Goal: Task Accomplishment & Management: Manage account settings

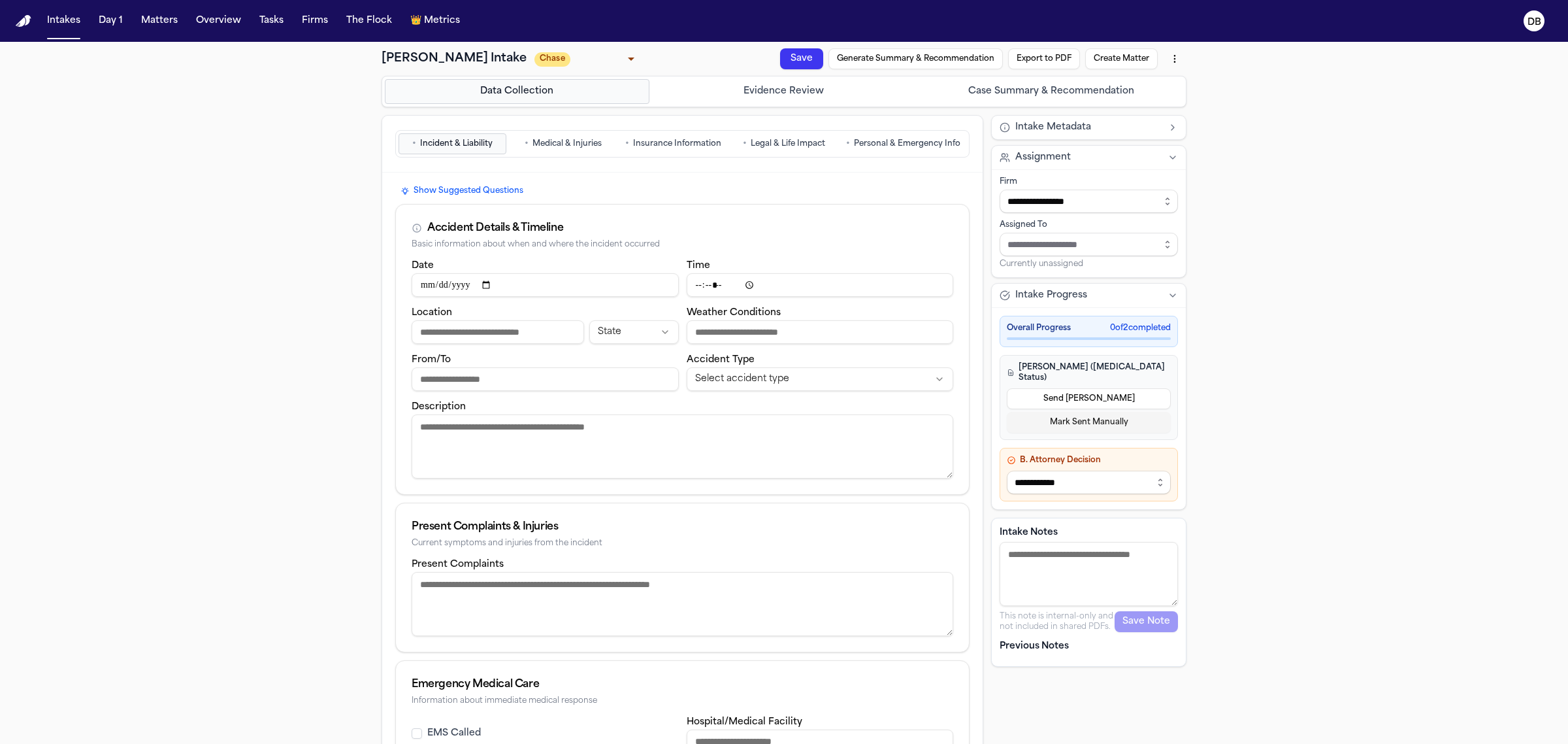
click at [49, 33] on nav "Intakes Day 1 Matters Overview Tasks Firms The Flock 👑 Metrics DB" at bounding box center [784, 21] width 1568 height 42
click at [55, 28] on button "Intakes" at bounding box center [64, 21] width 44 height 24
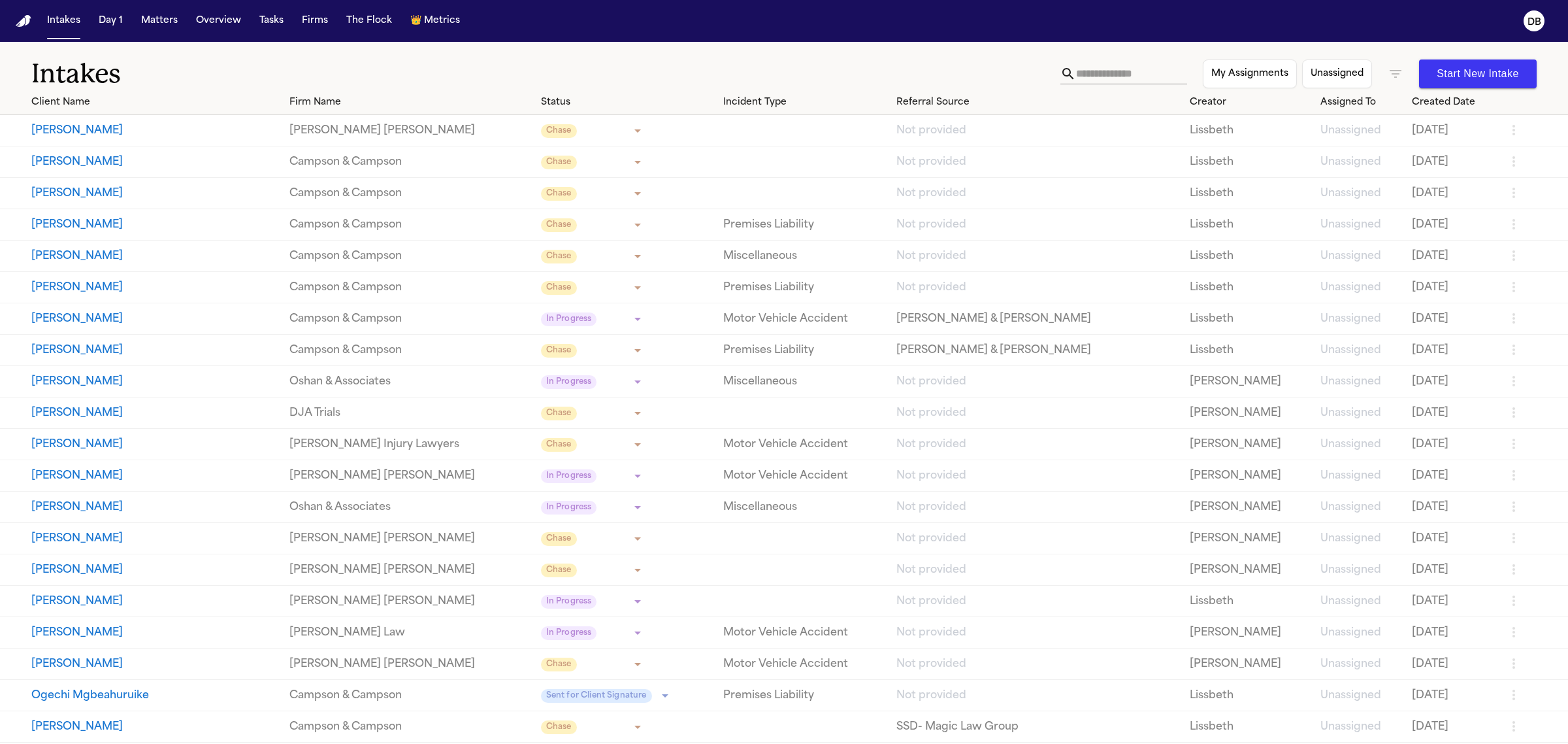
click at [266, 189] on button "[PERSON_NAME]" at bounding box center [155, 193] width 248 height 16
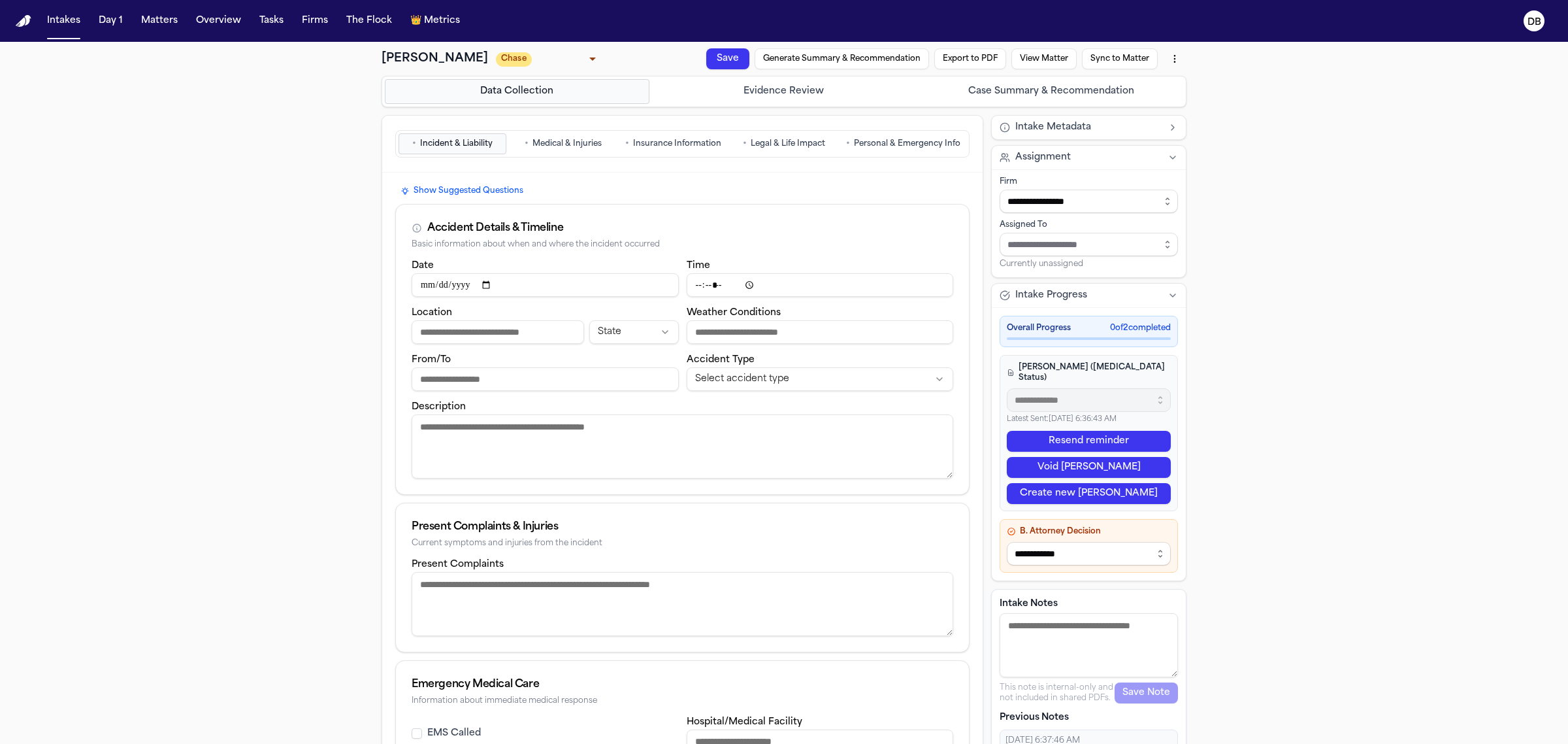
click at [847, 149] on span "•" at bounding box center [848, 144] width 4 height 13
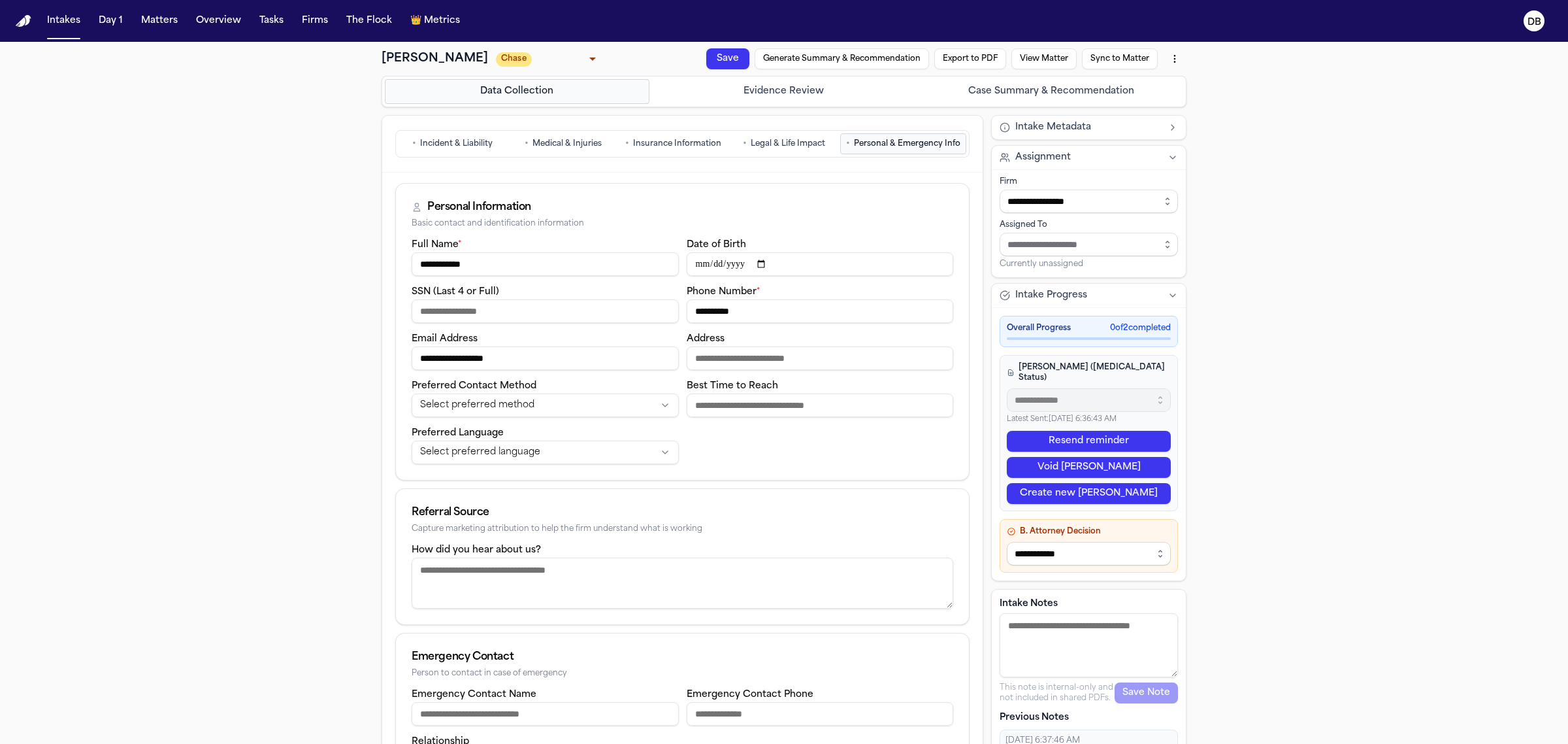
click at [657, 145] on span "Insurance Information" at bounding box center [677, 144] width 88 height 10
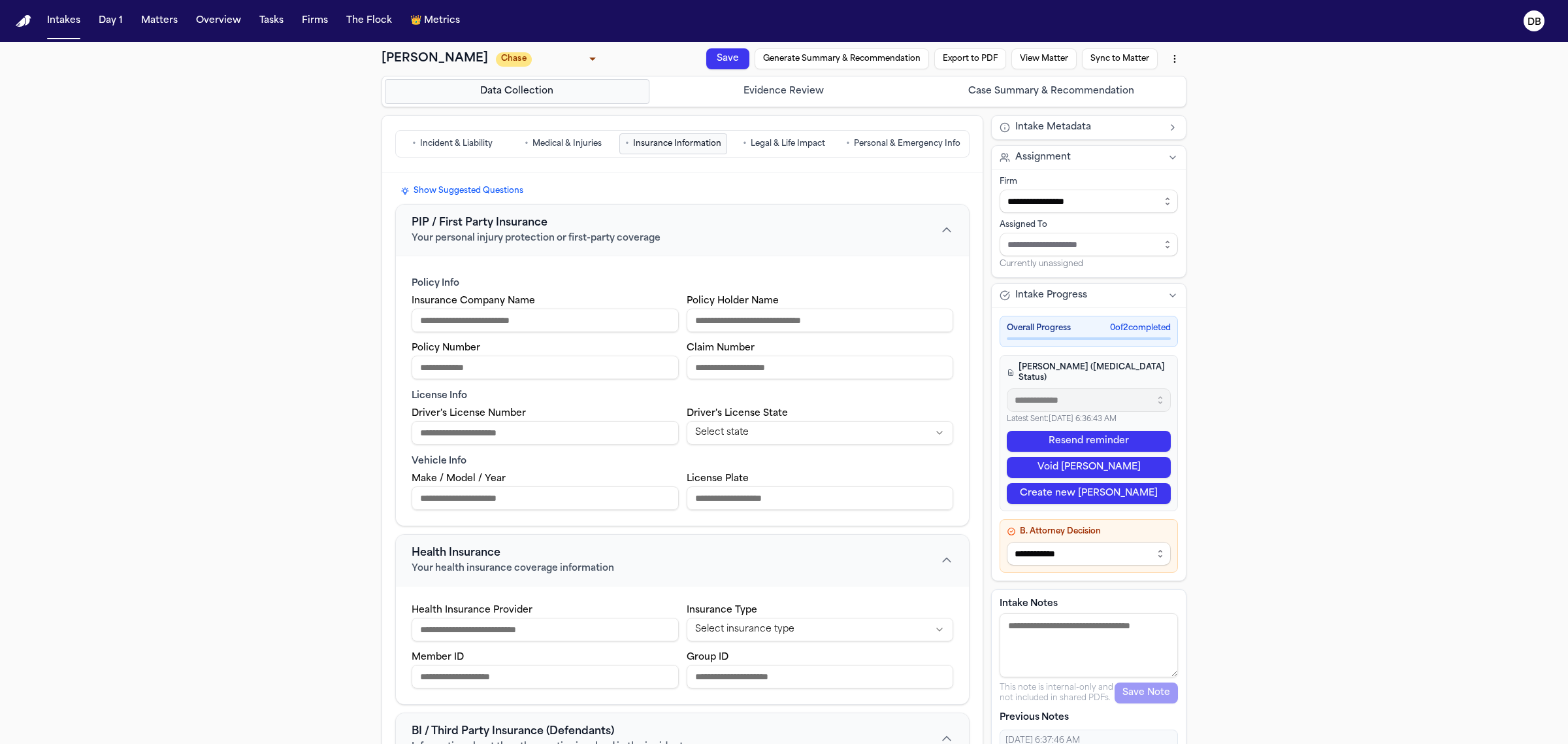
click at [546, 145] on span "Medical & Injuries" at bounding box center [567, 144] width 69 height 10
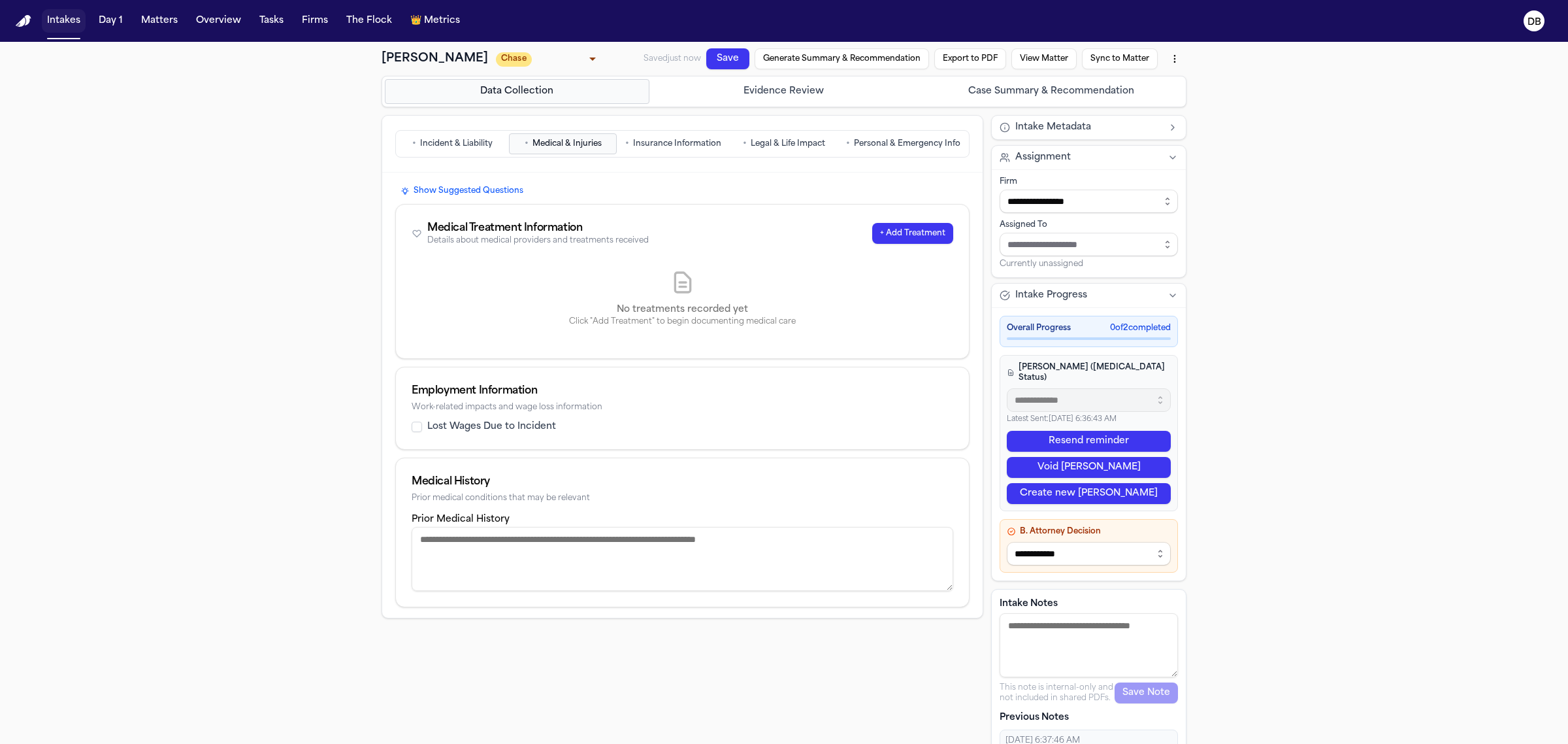
click at [46, 18] on button "Intakes" at bounding box center [64, 21] width 44 height 24
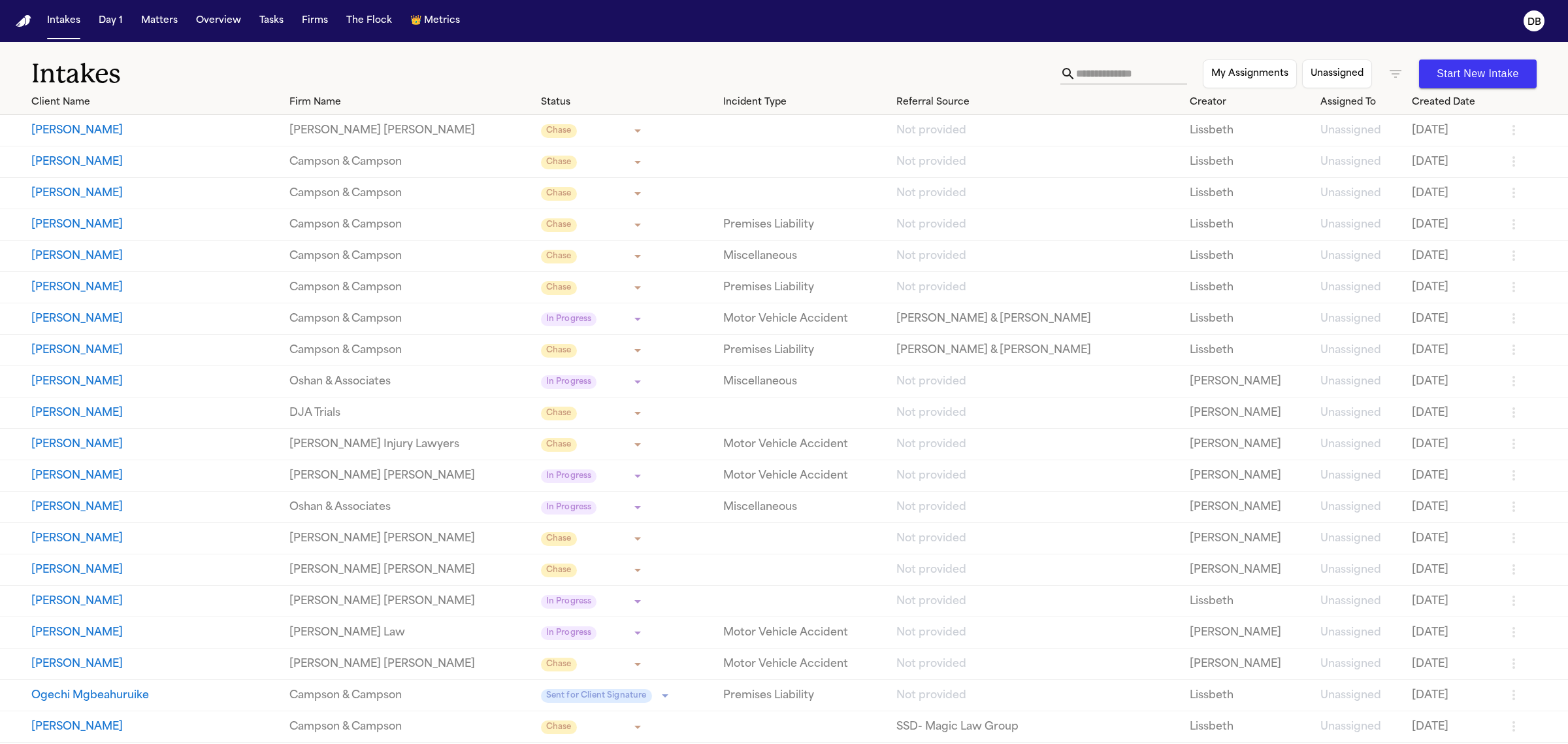
click at [403, 403] on td "DJA Trials" at bounding box center [409, 413] width 251 height 31
click at [360, 405] on link "DJA Trials" at bounding box center [409, 413] width 240 height 16
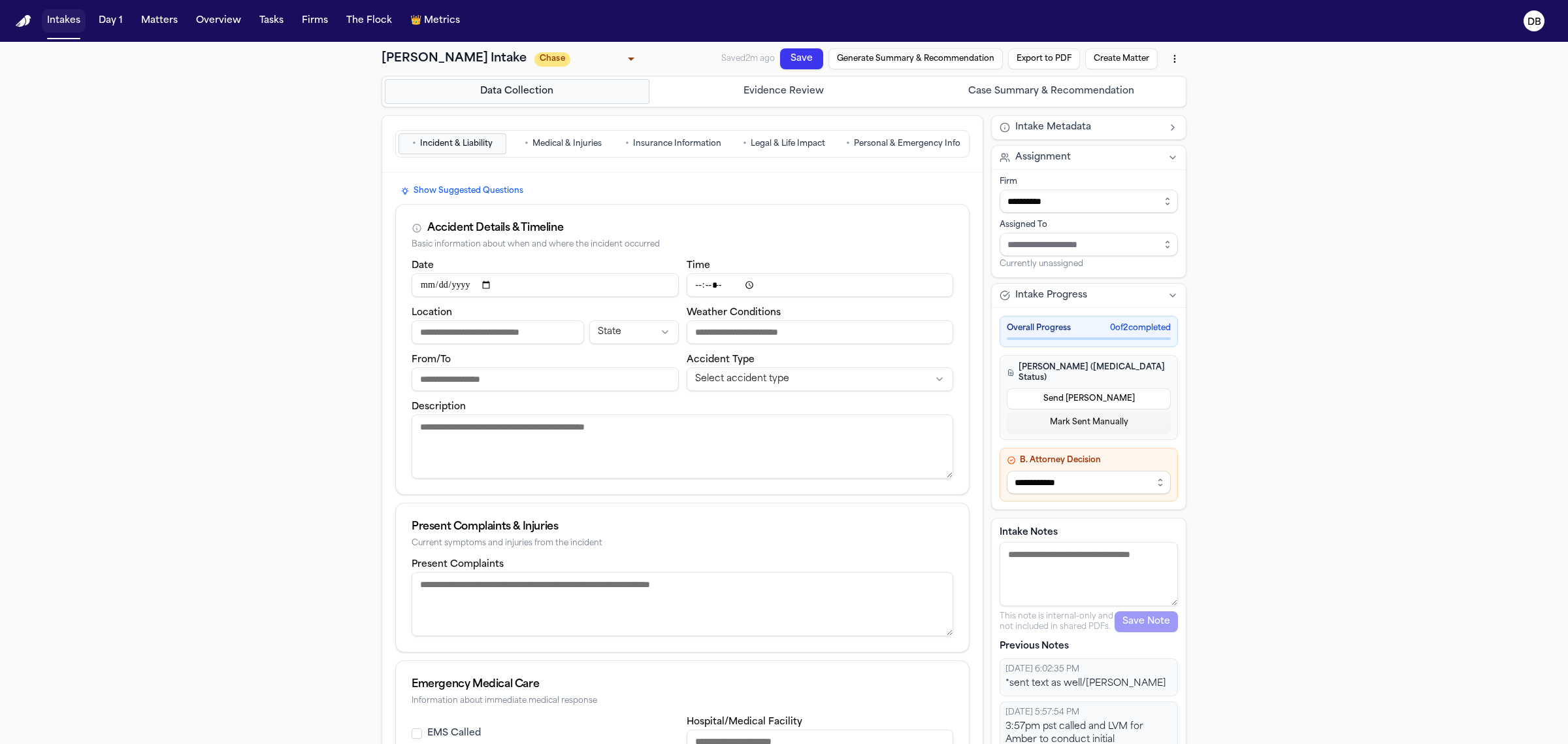
click at [53, 19] on button "Intakes" at bounding box center [64, 21] width 44 height 24
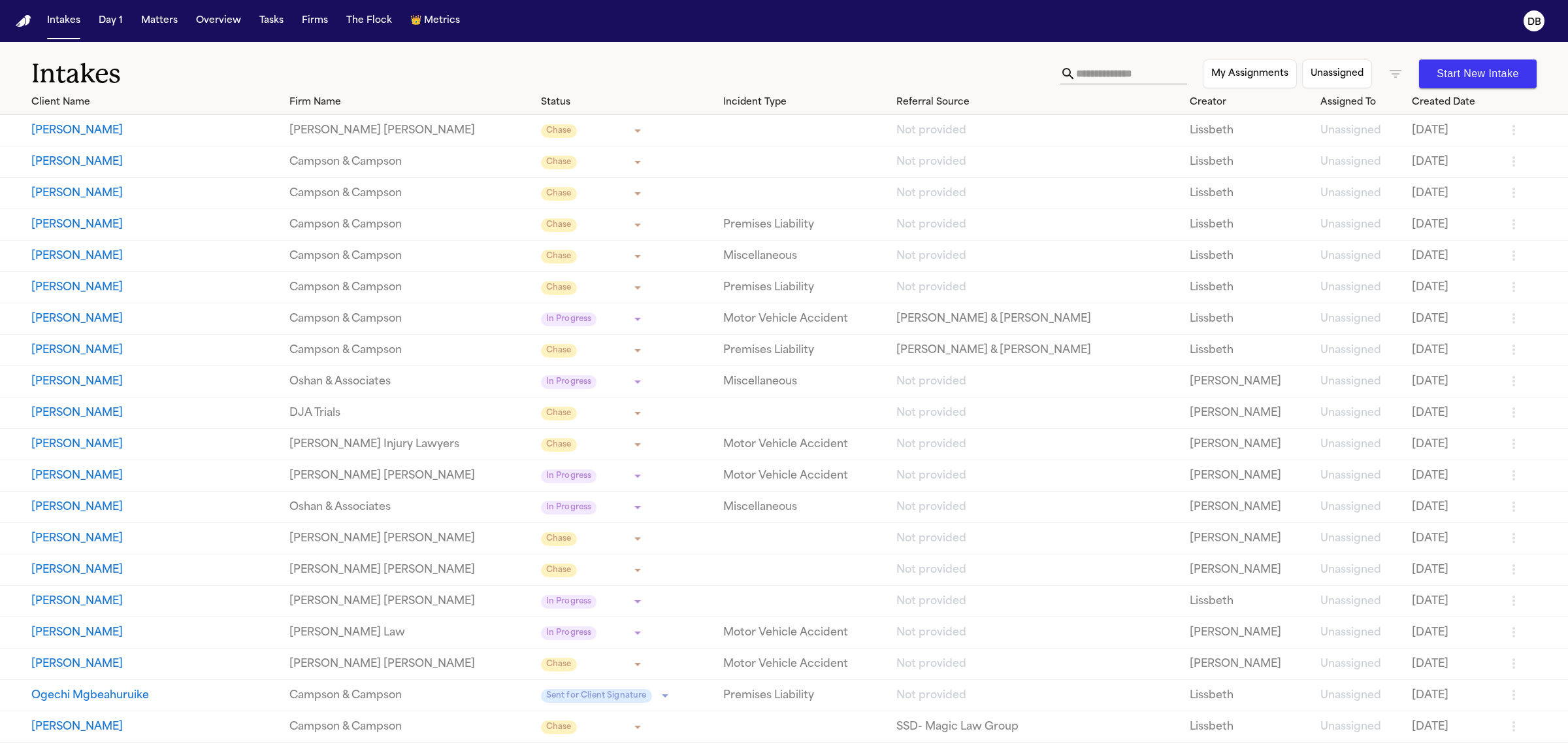
click at [129, 351] on button "[PERSON_NAME]" at bounding box center [155, 350] width 248 height 16
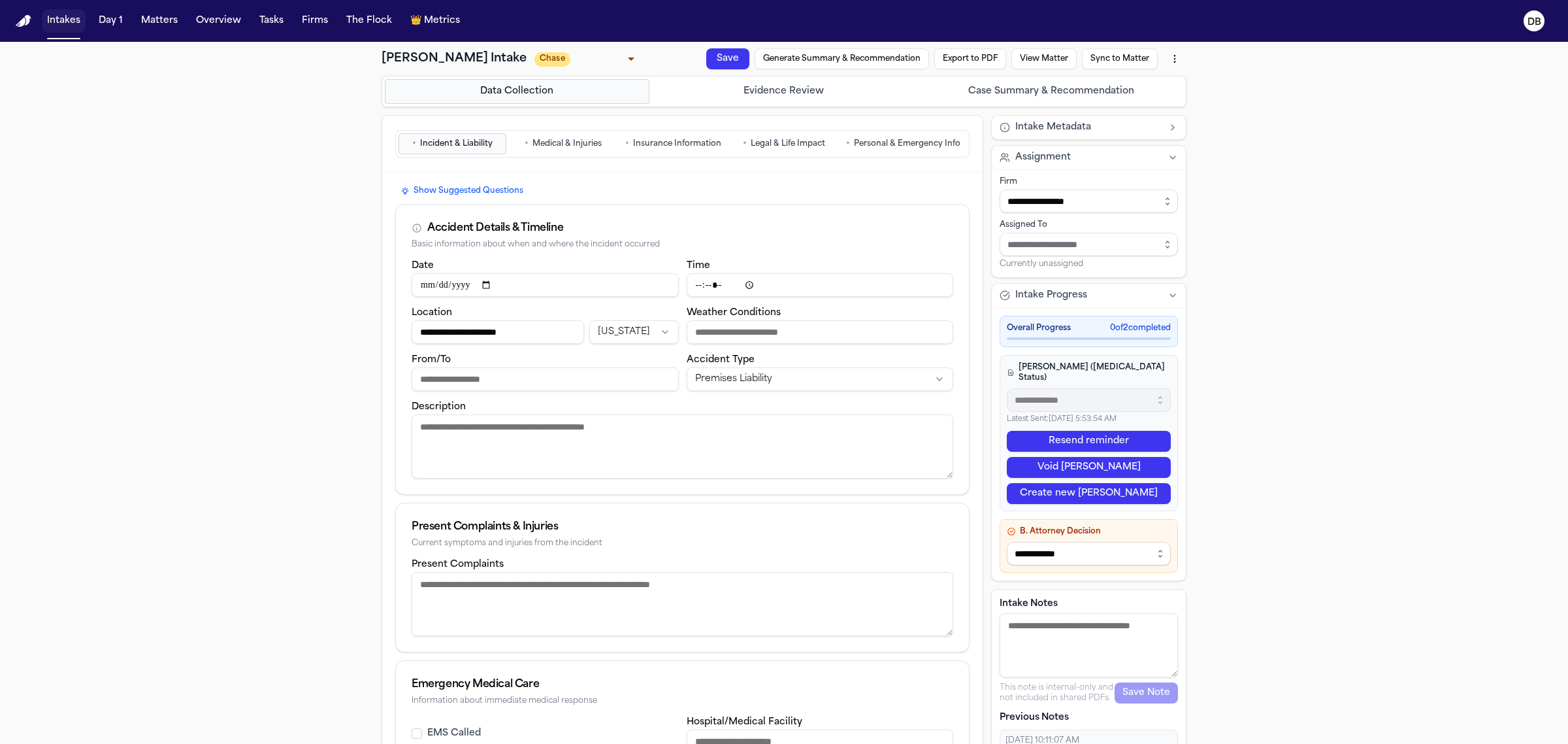
click at [46, 11] on button "Intakes" at bounding box center [64, 21] width 44 height 24
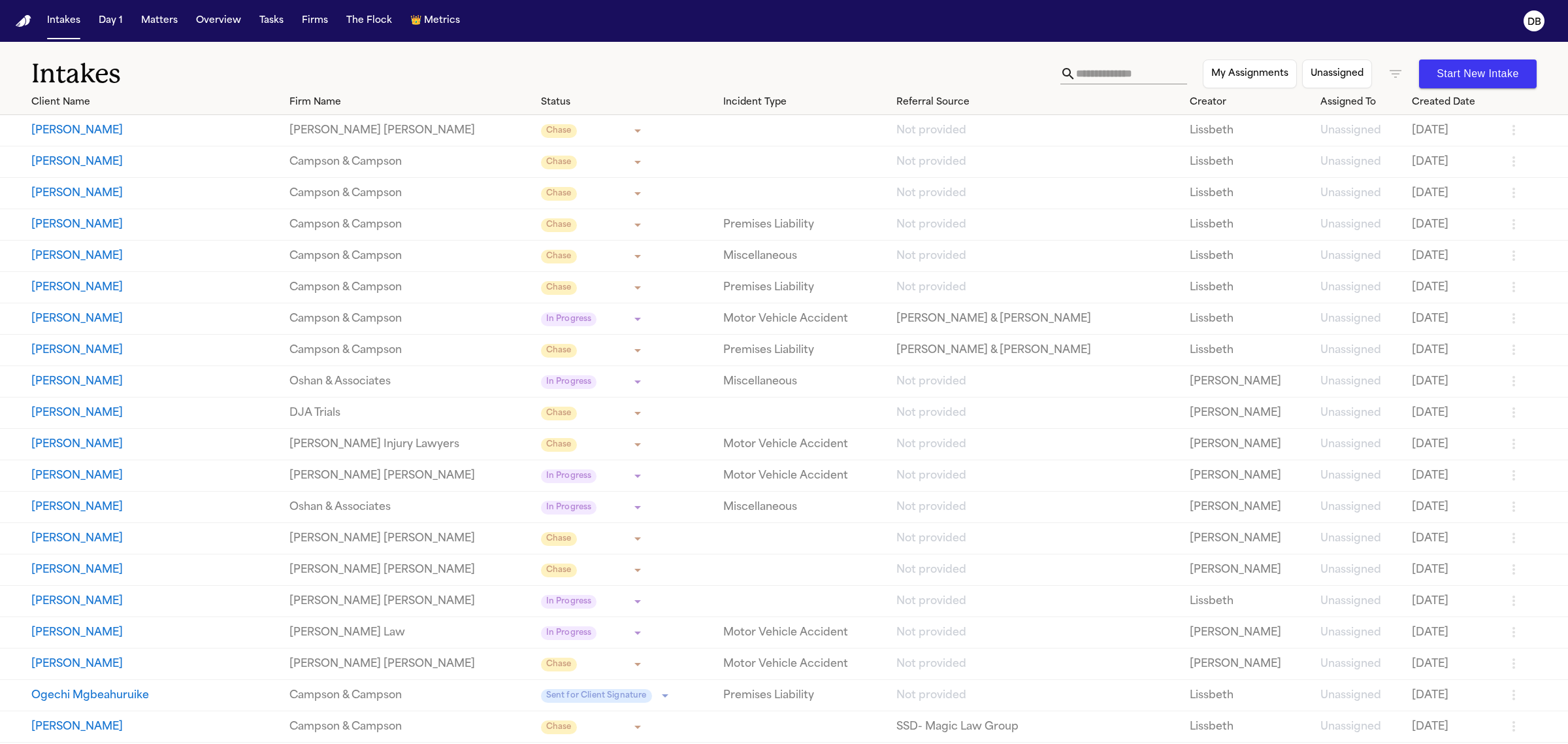
click at [1107, 72] on input "text" at bounding box center [1132, 73] width 111 height 21
paste input "**********"
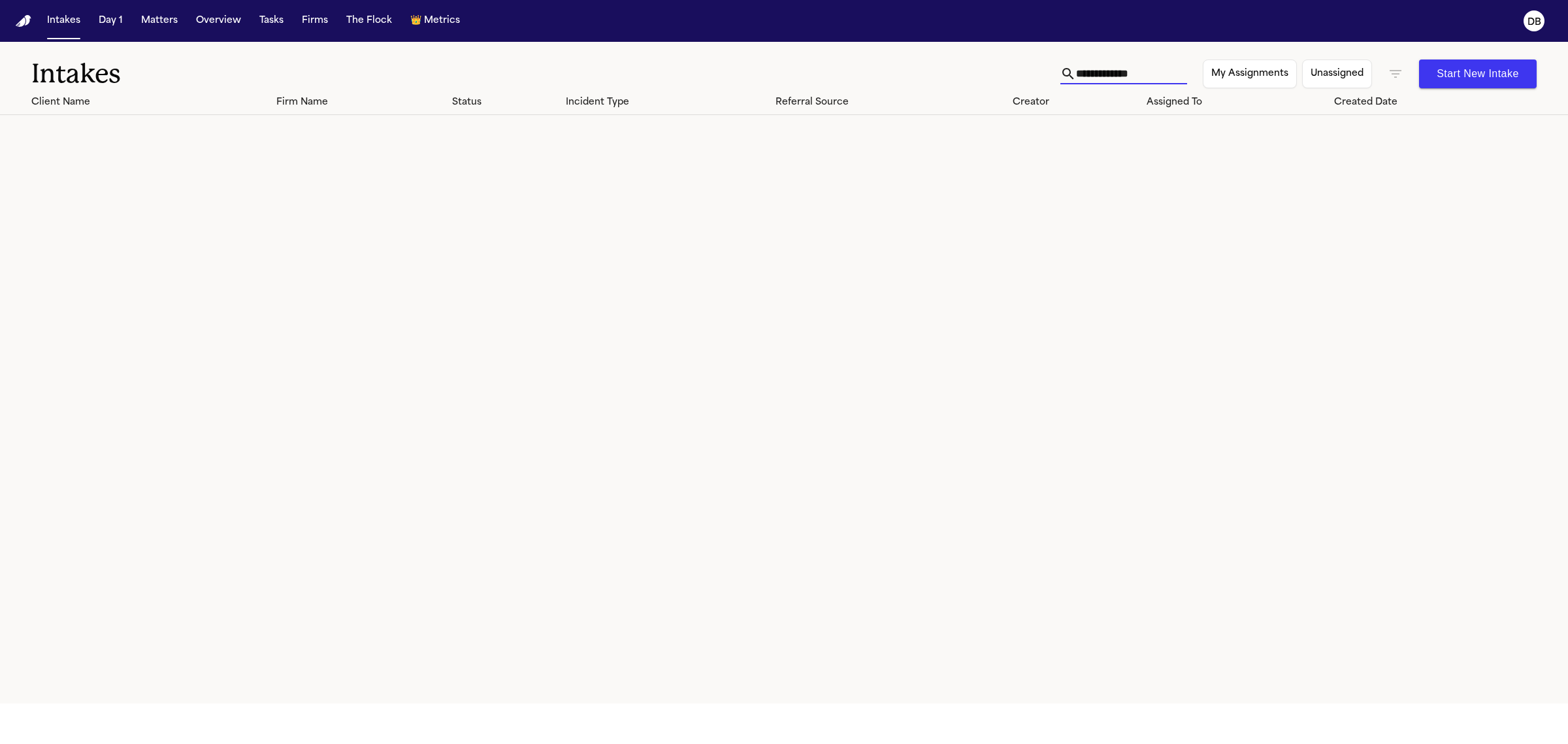
type input "**********"
click at [1393, 77] on icon "button" at bounding box center [1396, 74] width 16 height 16
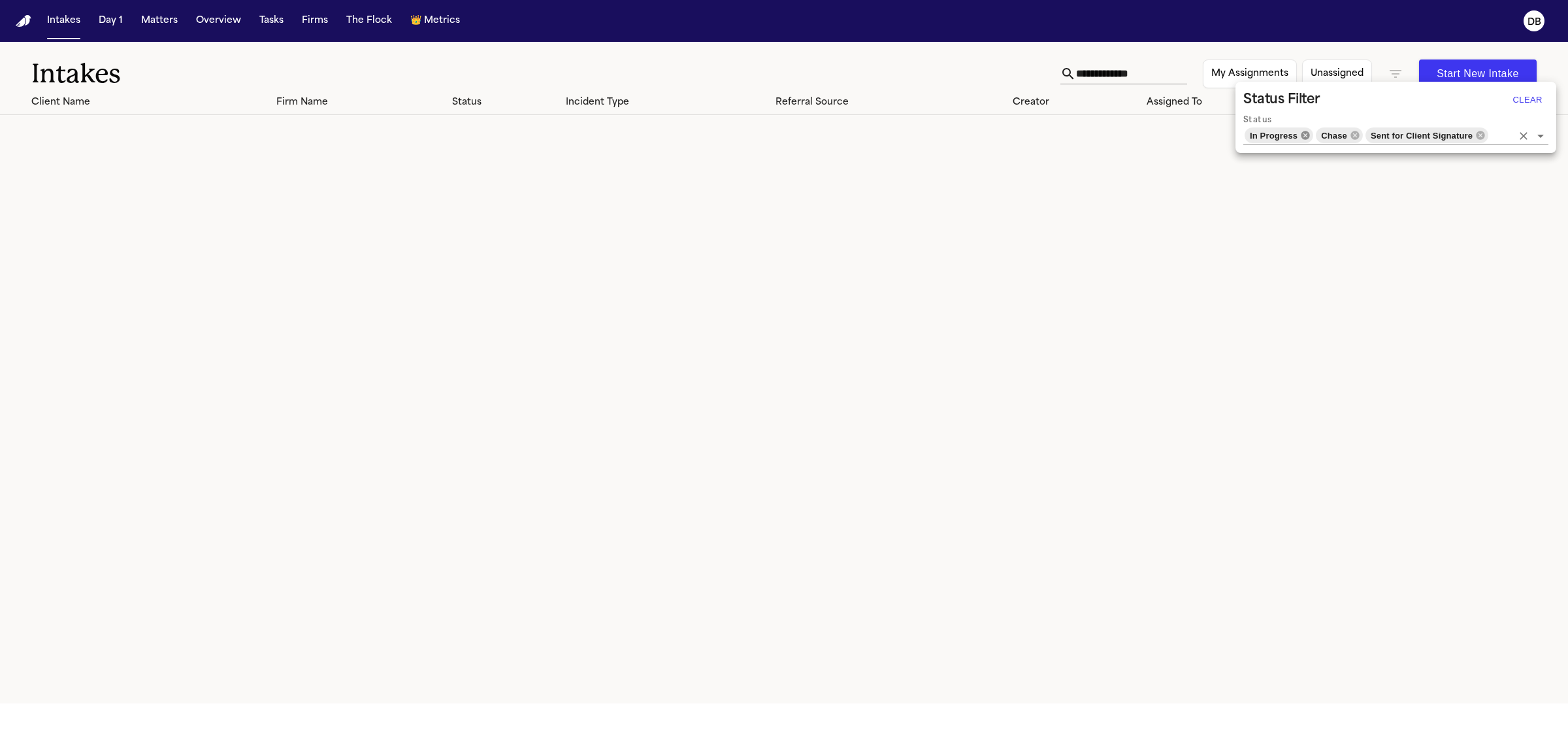
click at [1301, 130] on icon at bounding box center [1306, 135] width 10 height 10
click at [1321, 135] on icon at bounding box center [1319, 135] width 8 height 8
click at [1418, 130] on icon at bounding box center [1420, 135] width 10 height 10
click at [1154, 71] on div at bounding box center [784, 372] width 1568 height 744
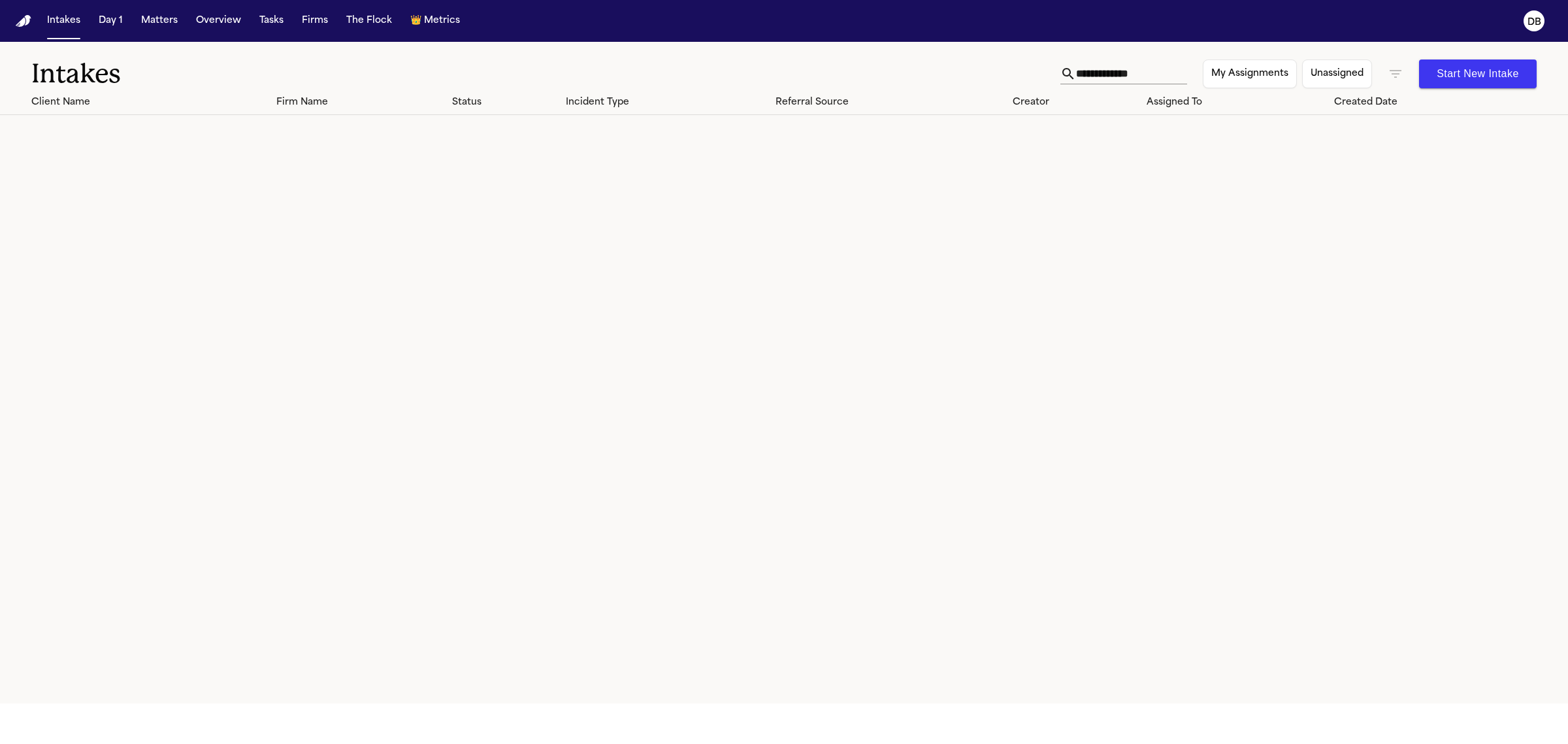
click at [1143, 70] on input "**********" at bounding box center [1132, 73] width 111 height 21
